Goal: Find specific page/section: Find specific page/section

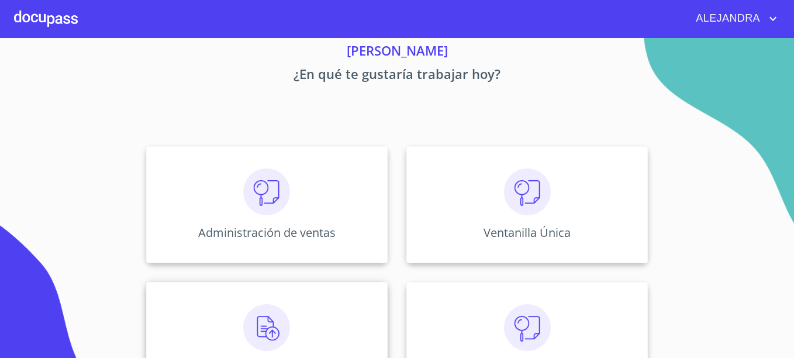
scroll to position [94, 0]
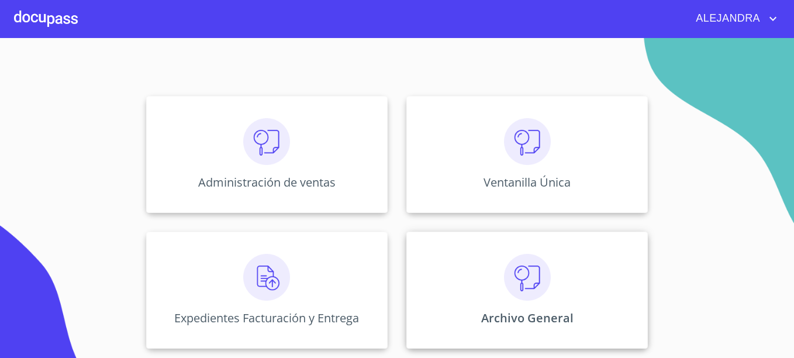
click at [562, 274] on div "Archivo General" at bounding box center [526, 289] width 241 height 117
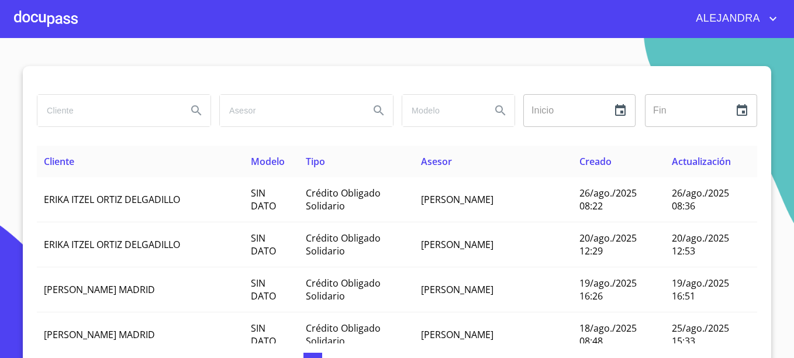
click at [111, 108] on input "search" at bounding box center [107, 111] width 140 height 32
type input "assetel"
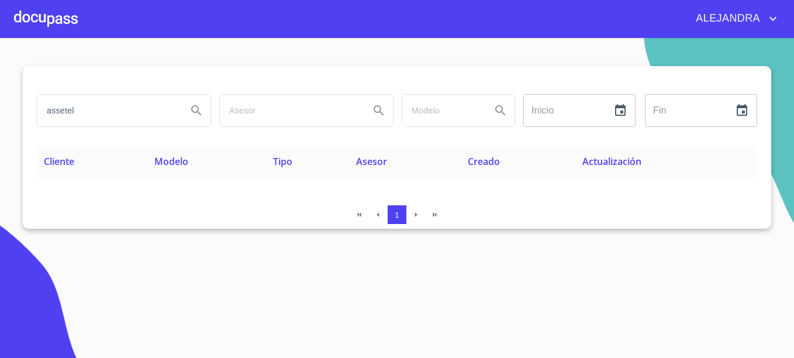
click at [46, 9] on div at bounding box center [46, 18] width 64 height 37
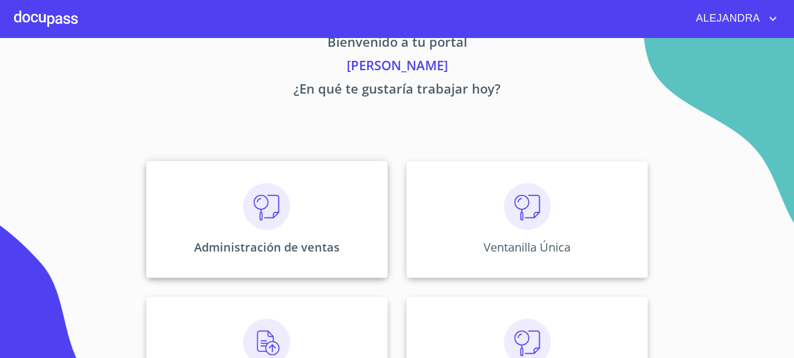
scroll to position [94, 0]
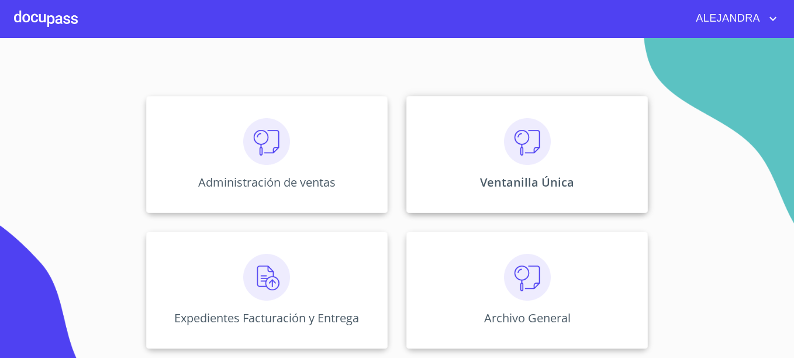
click at [540, 139] on img at bounding box center [527, 141] width 47 height 47
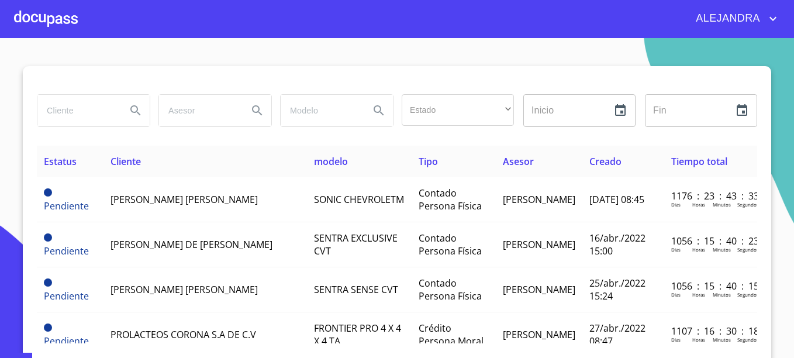
click at [96, 118] on input "search" at bounding box center [77, 111] width 80 height 32
type input "assetel"
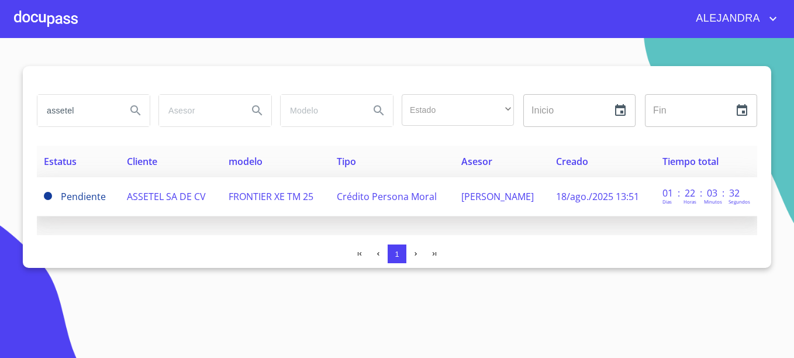
click at [176, 201] on span "ASSETEL SA DE CV" at bounding box center [166, 196] width 79 height 13
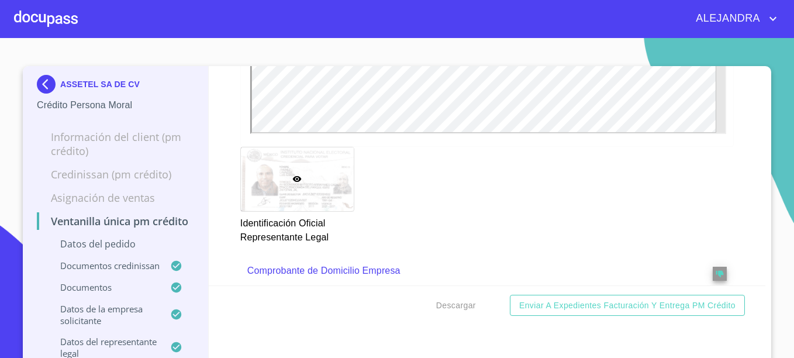
scroll to position [935, 0]
